Goal: Navigation & Orientation: Find specific page/section

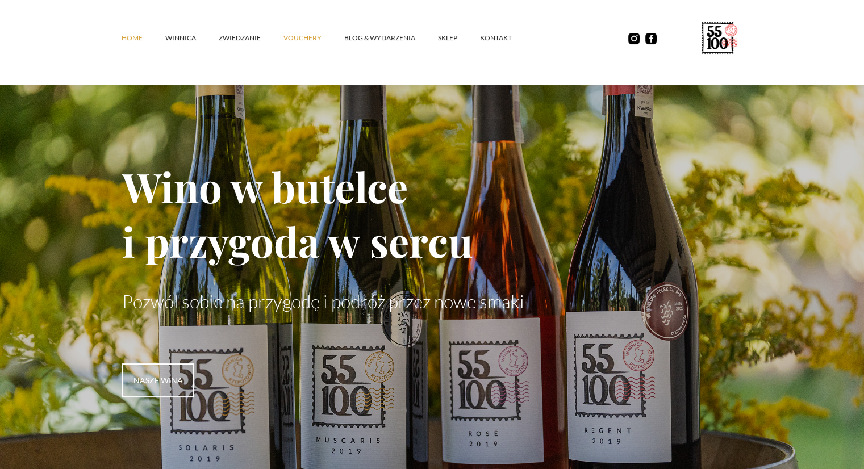
click at [307, 39] on link "vouchery" at bounding box center [313, 38] width 61 height 34
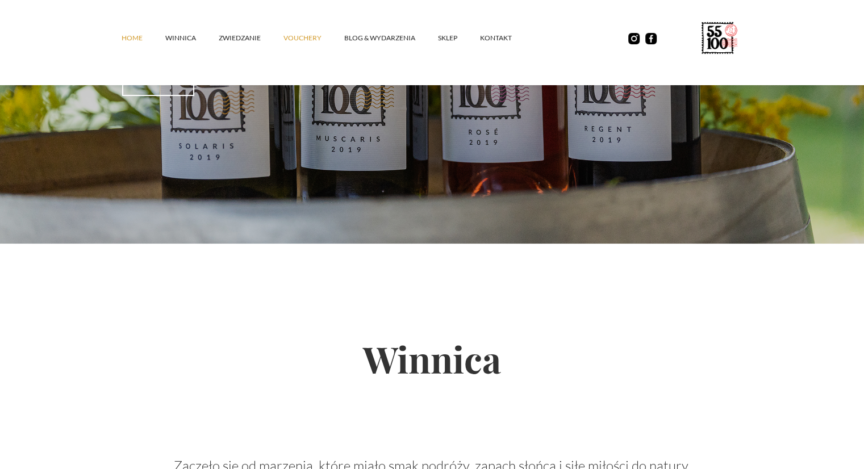
scroll to position [341, 0]
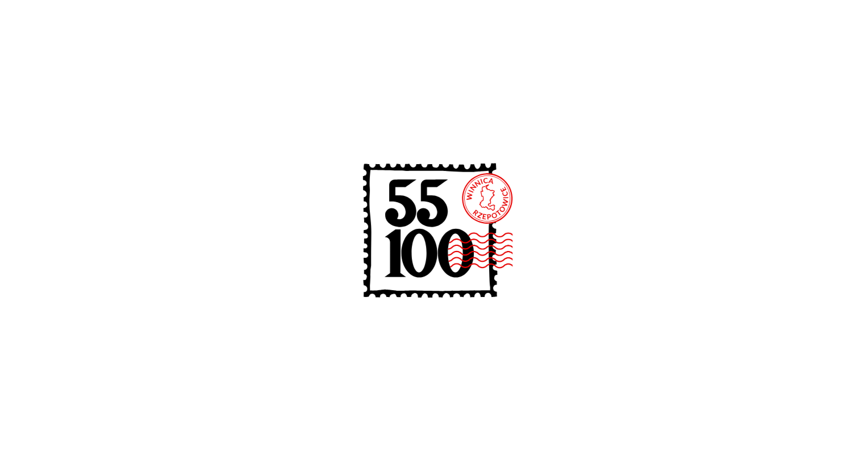
scroll to position [170, 0]
